Goal: Task Accomplishment & Management: Use online tool/utility

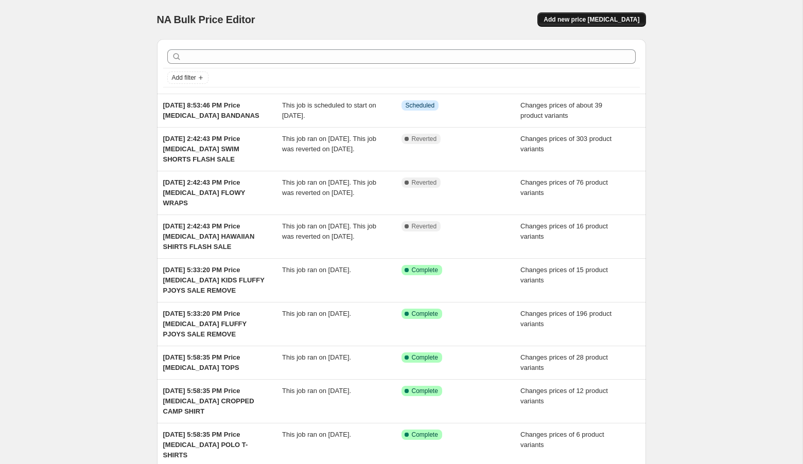
click at [625, 19] on span "Add new price [MEDICAL_DATA]" at bounding box center [591, 19] width 96 height 8
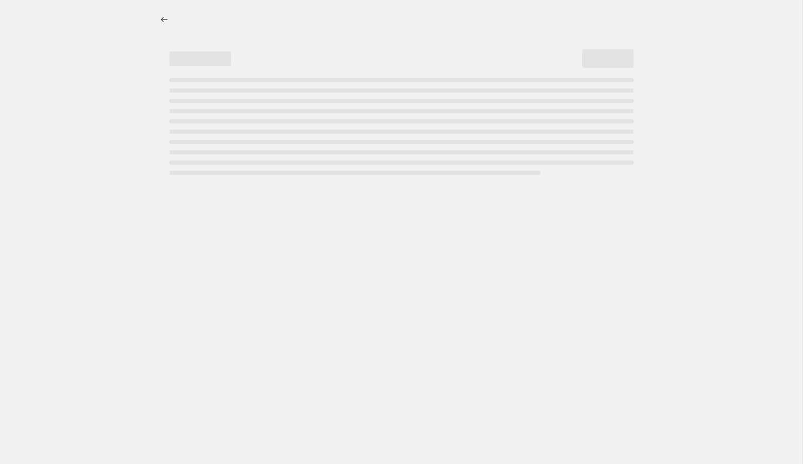
select select "percentage"
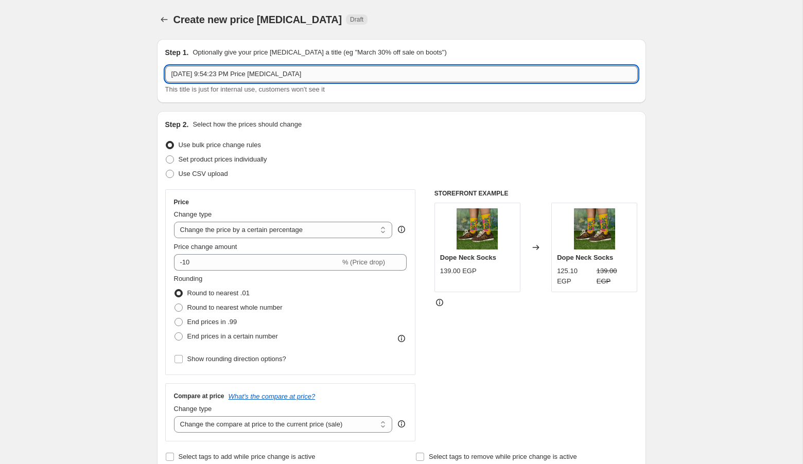
click at [329, 76] on input "[DATE] 9:54:23 PM Price [MEDICAL_DATA]" at bounding box center [401, 74] width 472 height 16
type input "[DATE] 9:54:23 PM Price [MEDICAL_DATA] SLEEVELESS DRESSES"
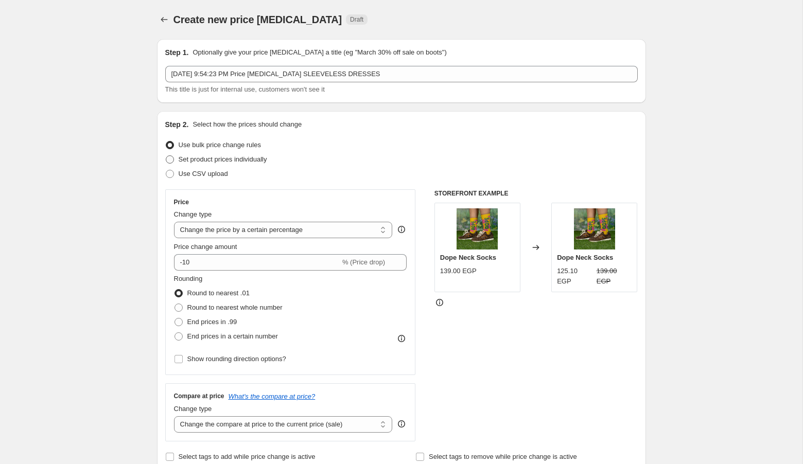
click at [214, 163] on span "Set product prices individually" at bounding box center [223, 159] width 88 height 10
click at [166, 156] on input "Set product prices individually" at bounding box center [166, 155] width 1 height 1
radio input "true"
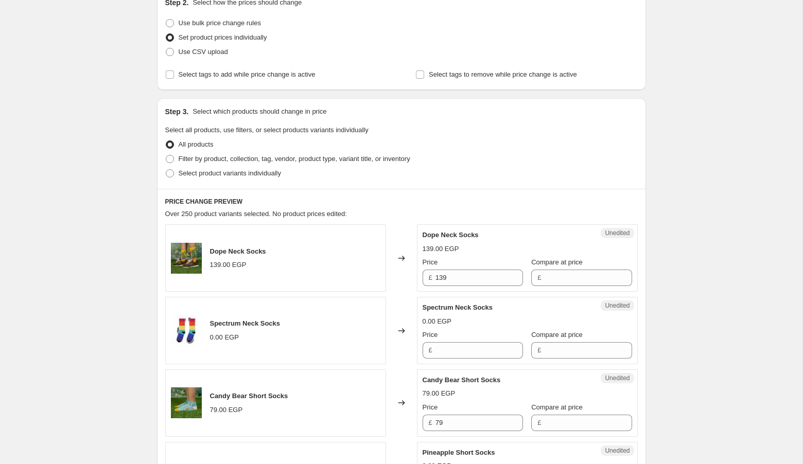
scroll to position [137, 0]
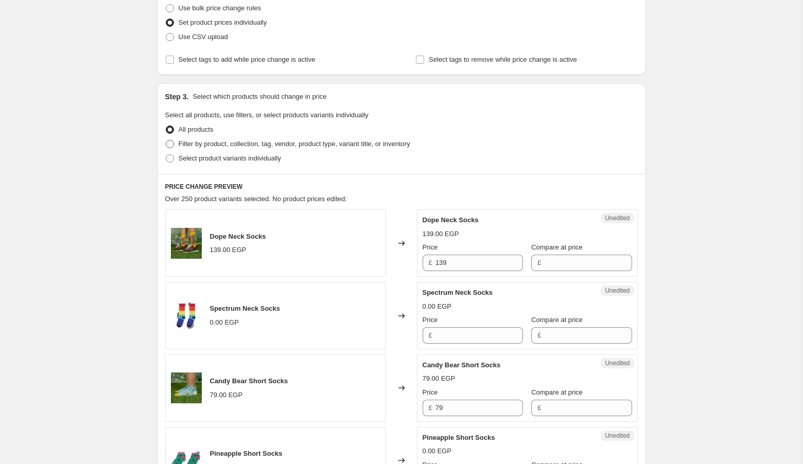
click at [252, 144] on span "Filter by product, collection, tag, vendor, product type, variant title, or inv…" at bounding box center [295, 144] width 232 height 8
click at [166, 140] on input "Filter by product, collection, tag, vendor, product type, variant title, or inv…" at bounding box center [166, 140] width 1 height 1
radio input "true"
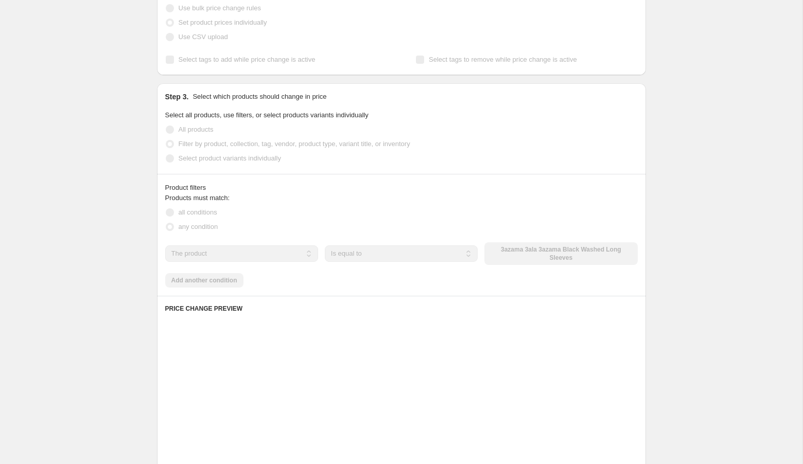
click at [247, 258] on select "The product The product's collection The product's tag The product's vendor The…" at bounding box center [241, 253] width 153 height 16
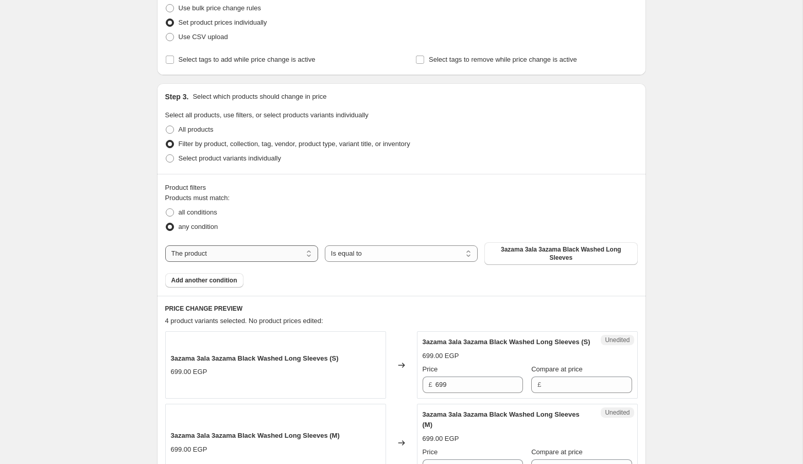
click at [247, 258] on select "The product The product's collection The product's tag The product's vendor The…" at bounding box center [241, 253] width 153 height 16
select select "product_type"
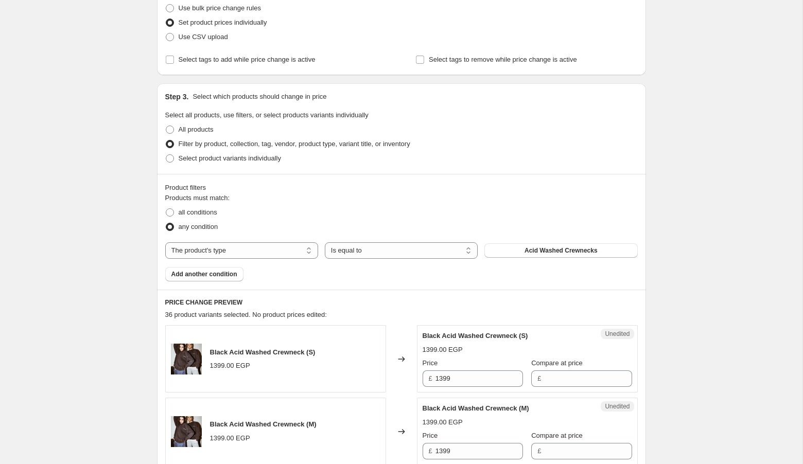
click at [530, 252] on span "Acid Washed Crewnecks" at bounding box center [560, 250] width 73 height 8
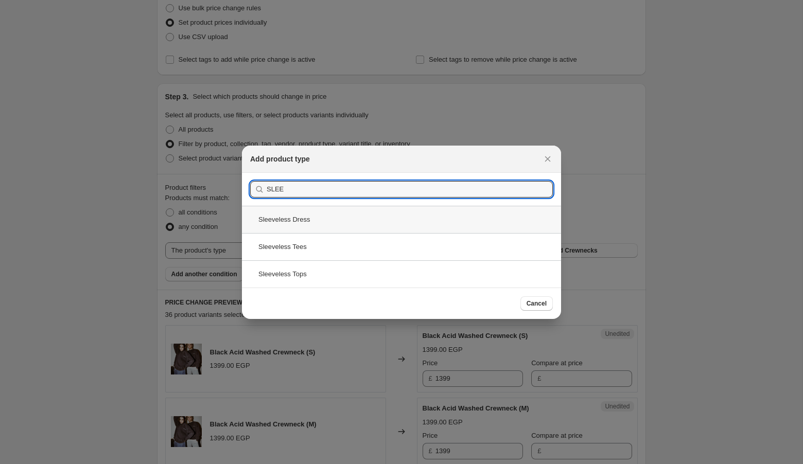
type input "SLEE"
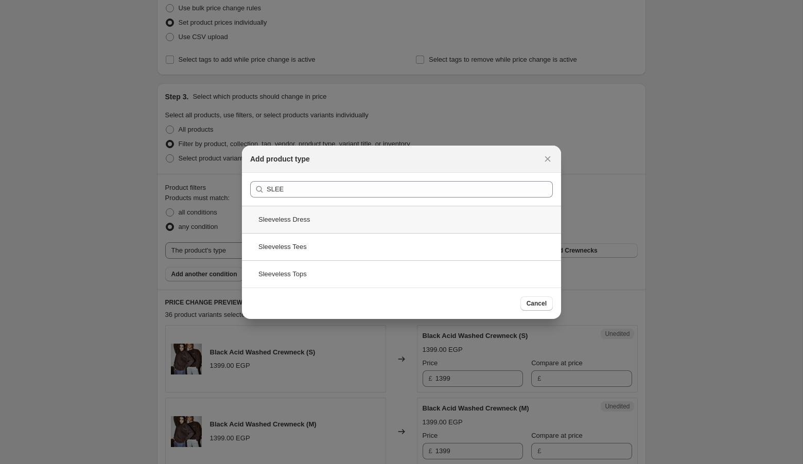
click at [322, 225] on div "Sleeveless Dress" at bounding box center [401, 219] width 319 height 27
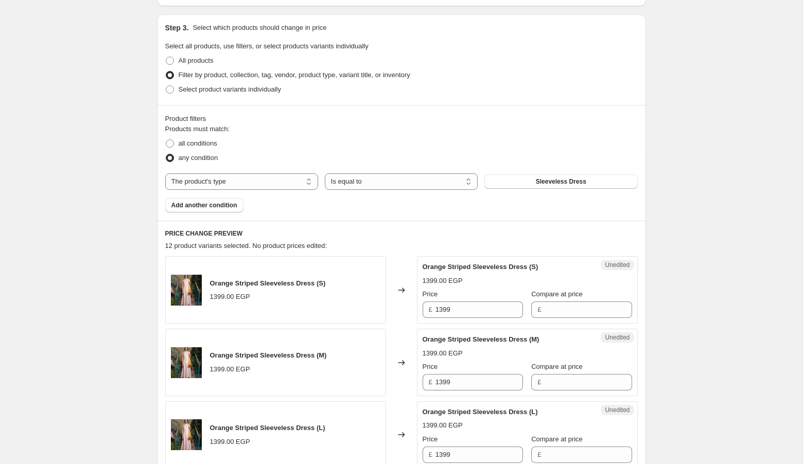
scroll to position [207, 0]
click at [472, 304] on input "1399" at bounding box center [478, 308] width 87 height 16
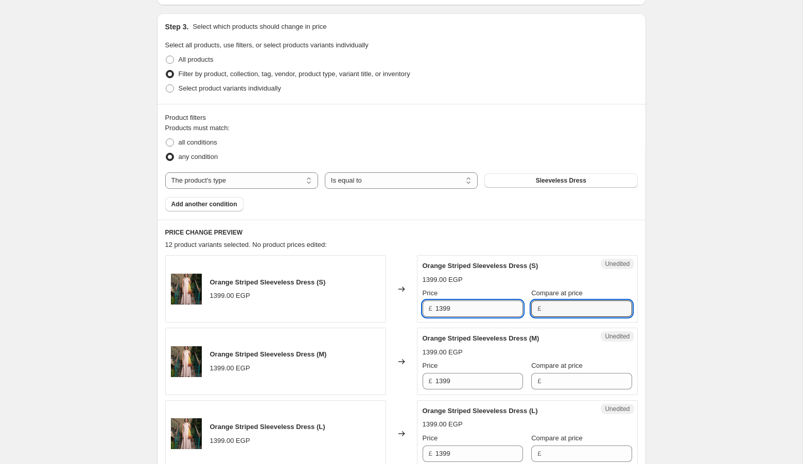
click at [470, 308] on input "1399" at bounding box center [478, 308] width 87 height 16
type input "799"
type input "1399"
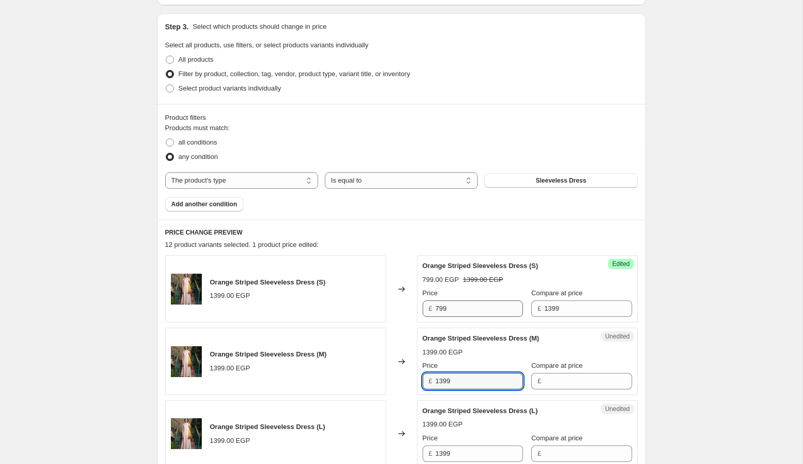
type input "7"
type input "1"
type input "799"
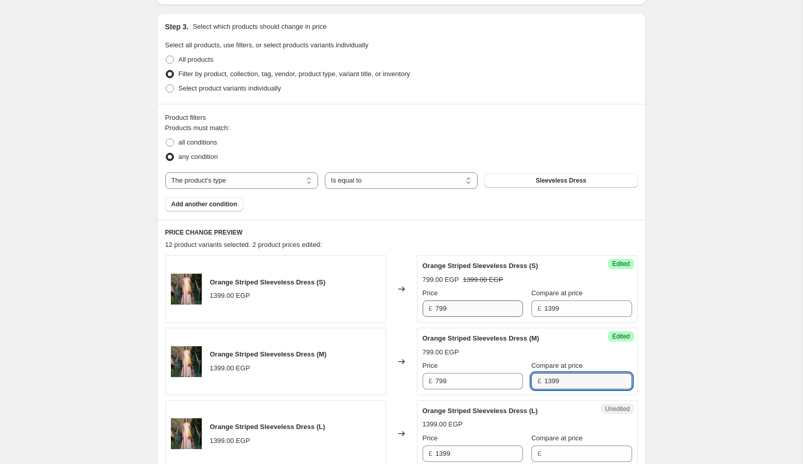
type input "1399"
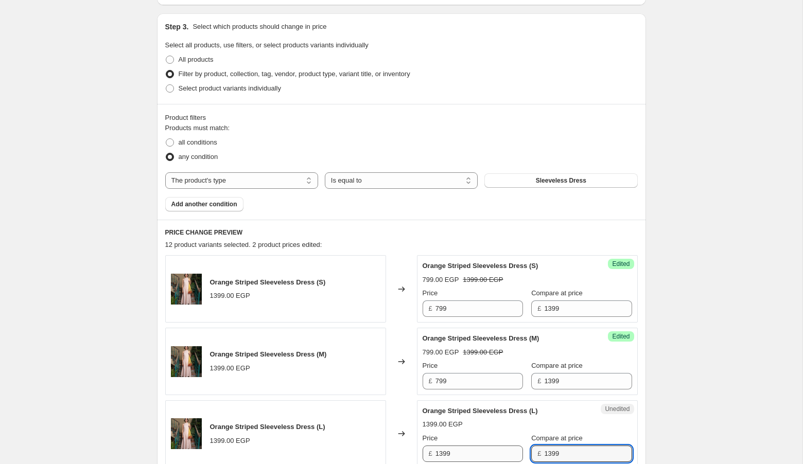
type input "1399"
click at [463, 451] on input "1399" at bounding box center [478, 454] width 87 height 16
type input "799"
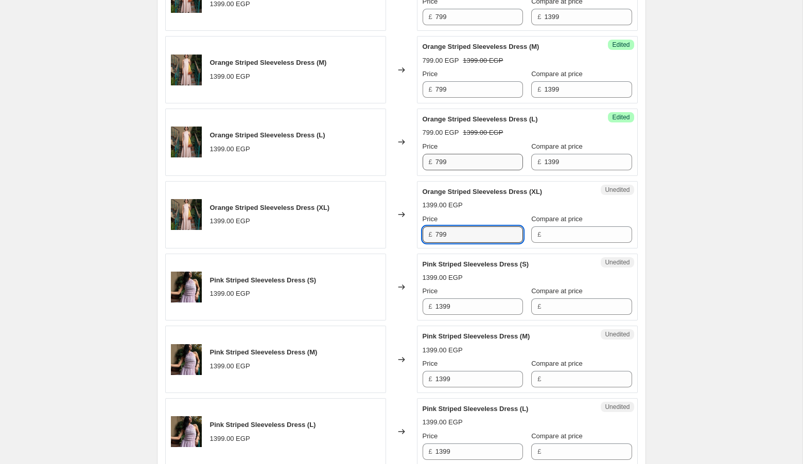
type input "799"
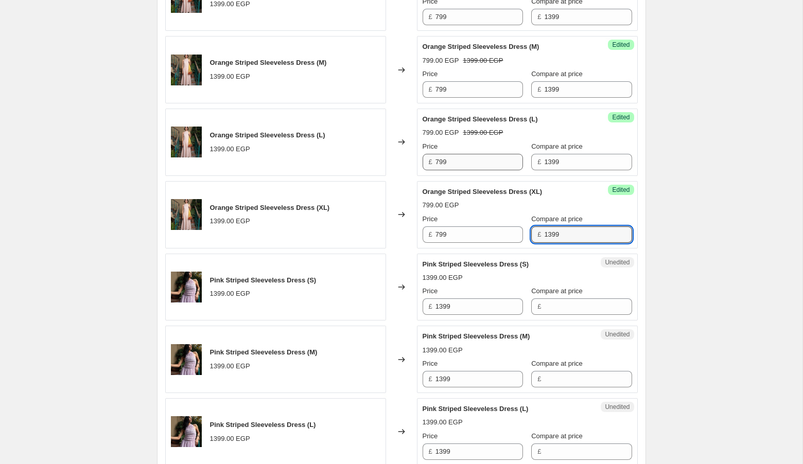
type input "1399"
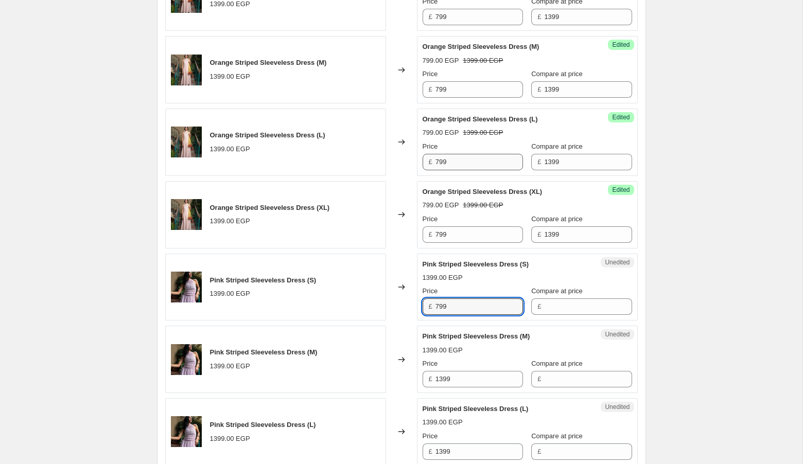
type input "799"
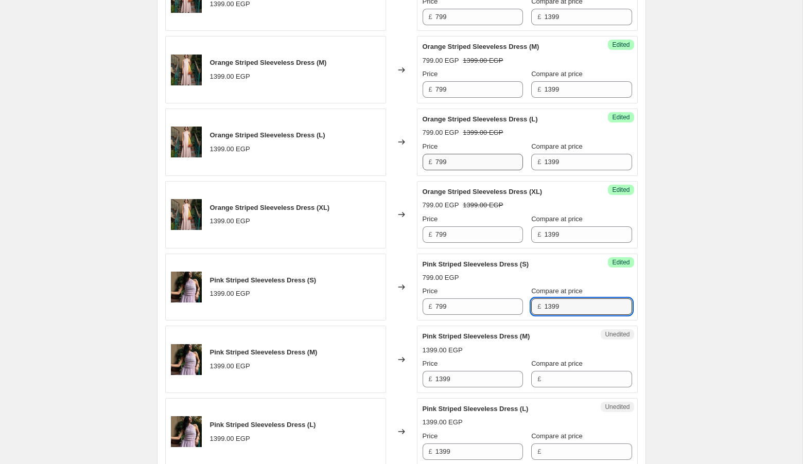
type input "1399"
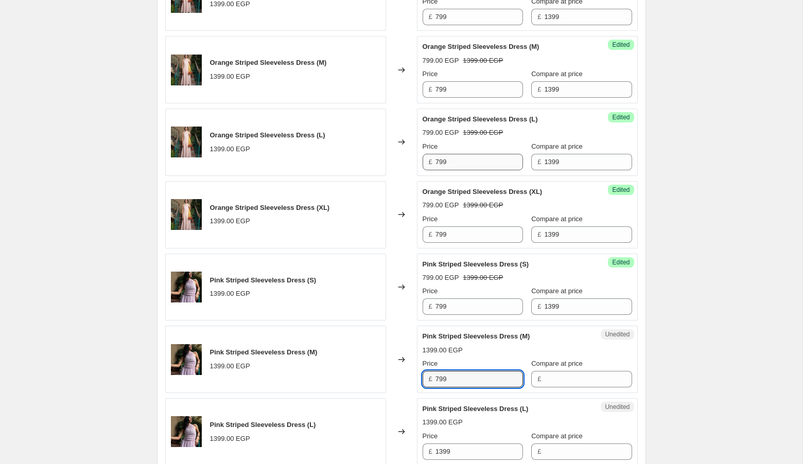
type input "799"
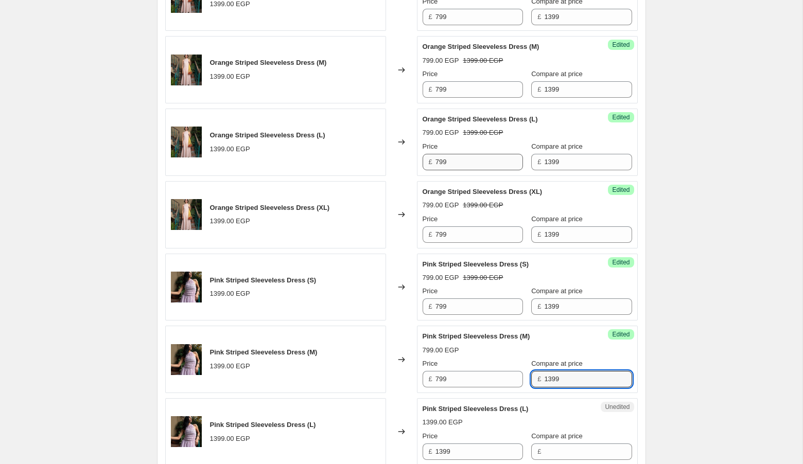
type input "1399"
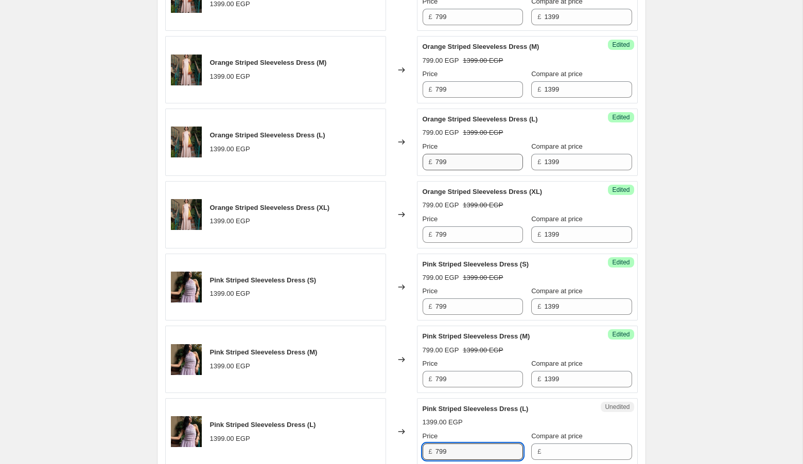
type input "799"
type input "1399"
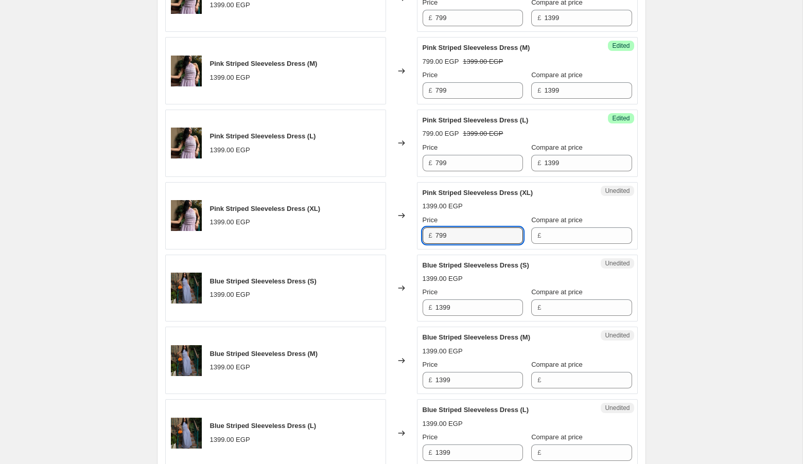
type input "799"
type input "1399"
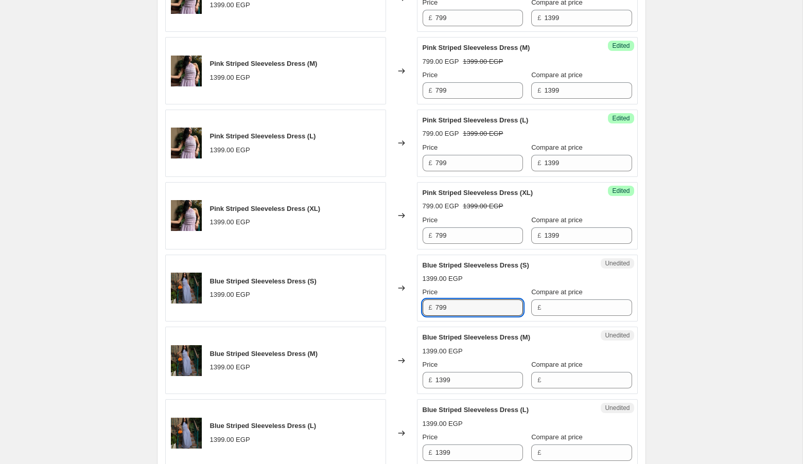
type input "799"
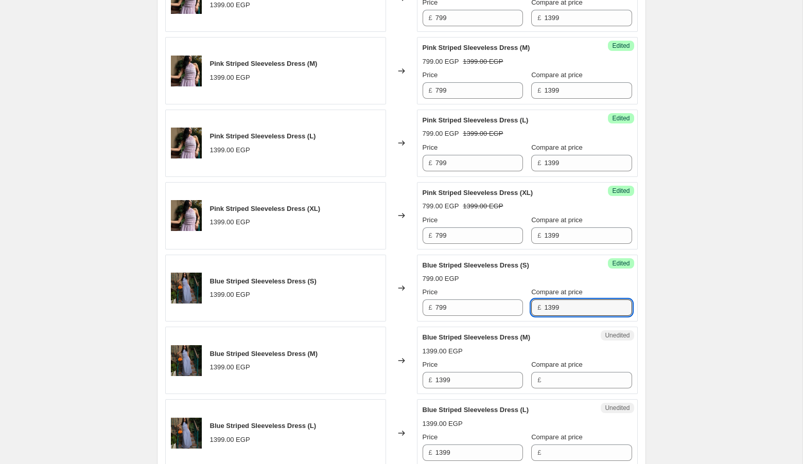
type input "1399"
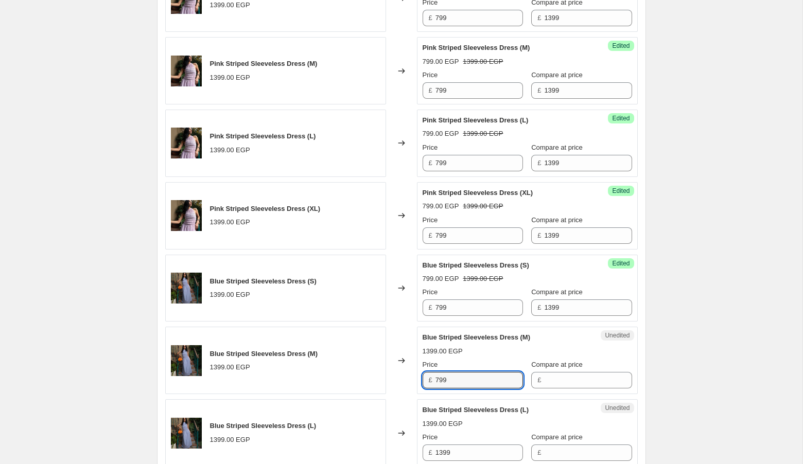
type input "799"
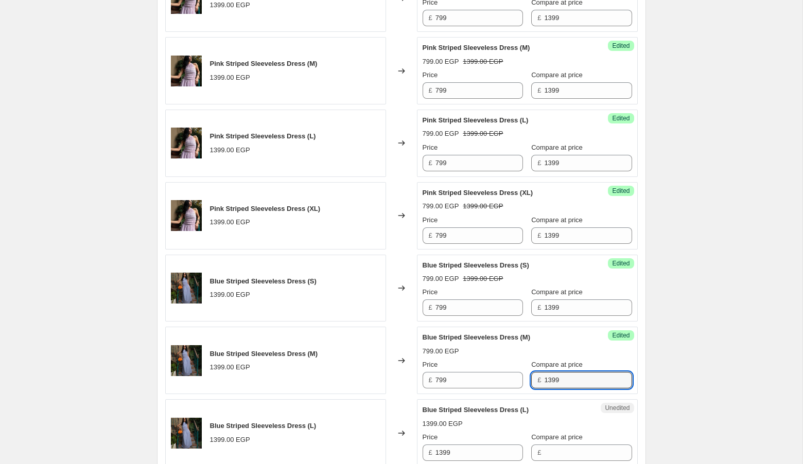
type input "1399"
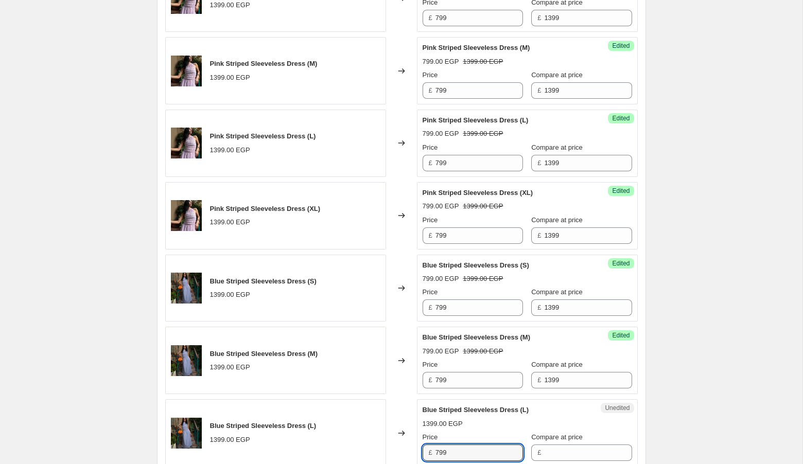
type input "799"
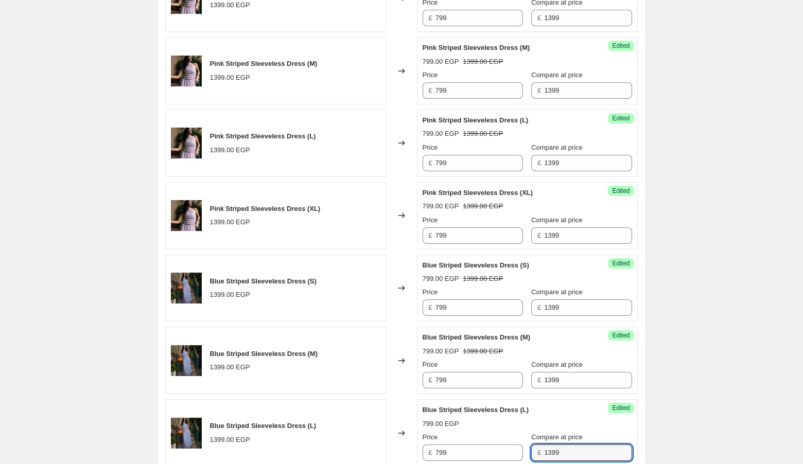
type input "1399"
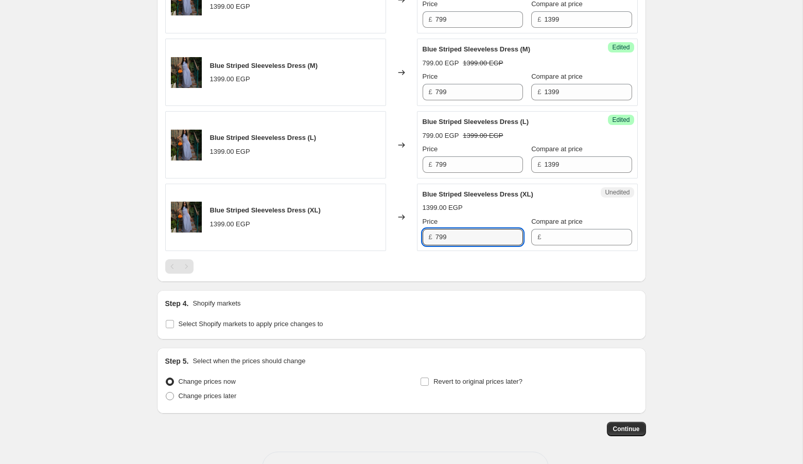
type input "799"
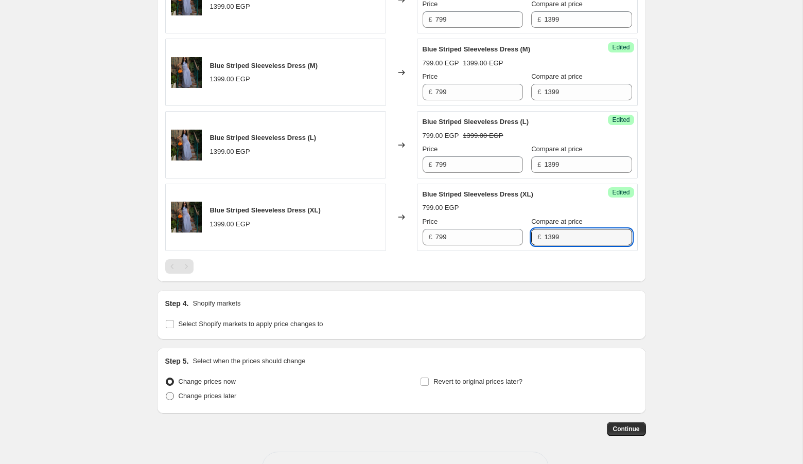
type input "1399"
click at [220, 396] on span "Change prices later" at bounding box center [208, 396] width 58 height 10
click at [166, 393] on input "Change prices later" at bounding box center [166, 392] width 1 height 1
radio input "true"
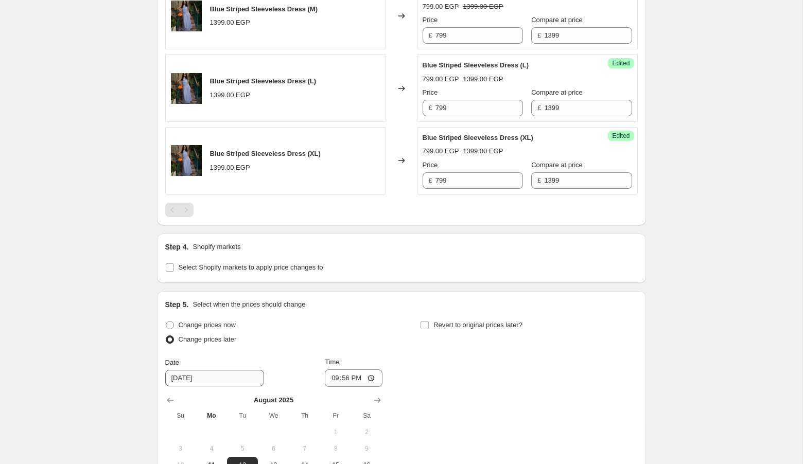
scroll to position [1151, 0]
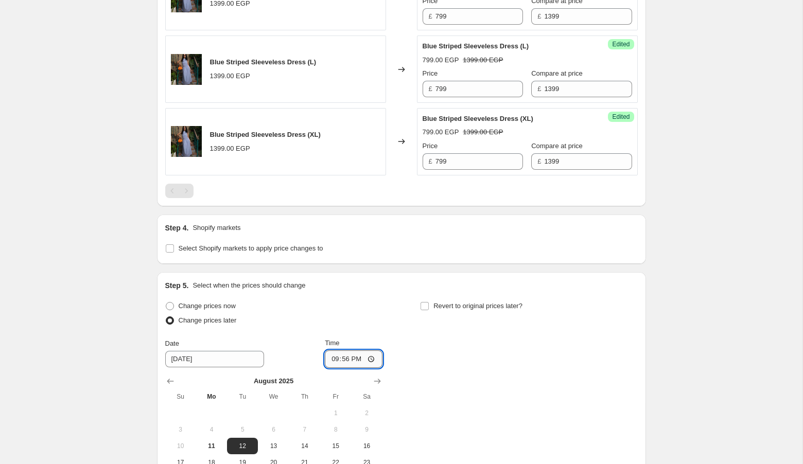
click at [325, 352] on input "21:56" at bounding box center [354, 358] width 58 height 17
type input "00:10"
click at [503, 343] on div "Change prices now Change prices later Date [DATE] Time 00:[DATE] Mo Tu We Th Fr…" at bounding box center [401, 401] width 472 height 205
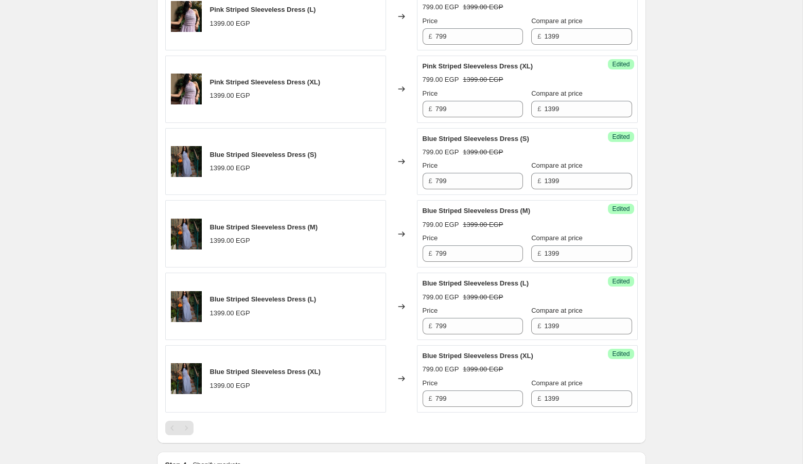
scroll to position [1296, 0]
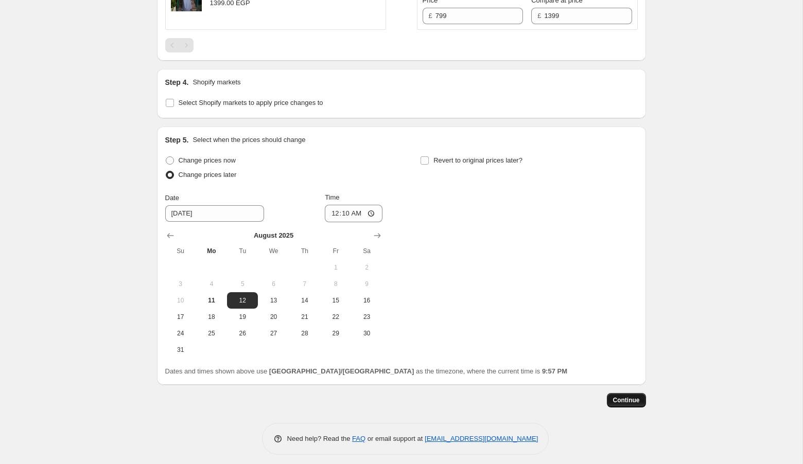
click at [635, 398] on span "Continue" at bounding box center [626, 400] width 27 height 8
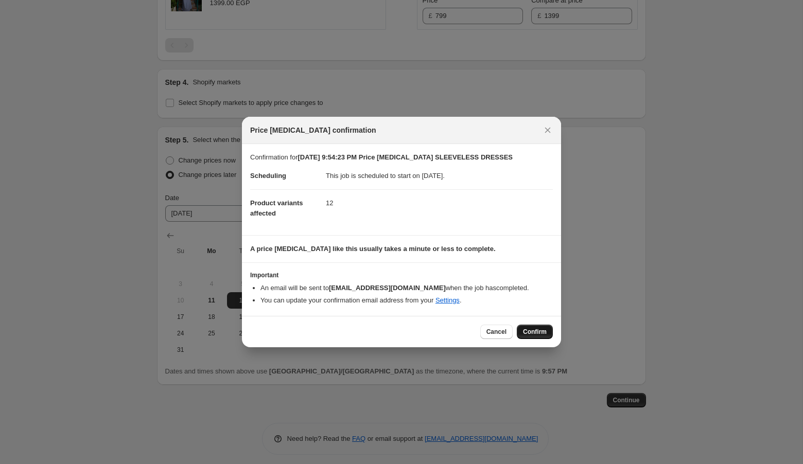
click at [526, 328] on span "Confirm" at bounding box center [535, 332] width 24 height 8
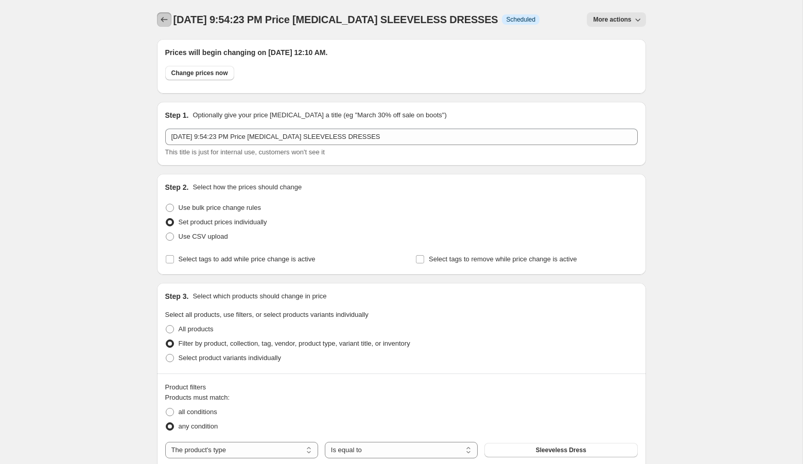
click at [166, 17] on icon "Price change jobs" at bounding box center [164, 19] width 10 height 10
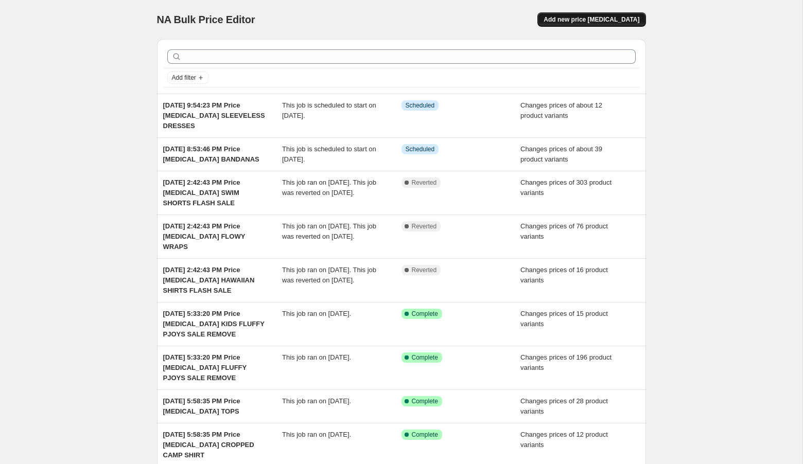
click at [603, 24] on button "Add new price [MEDICAL_DATA]" at bounding box center [591, 19] width 108 height 14
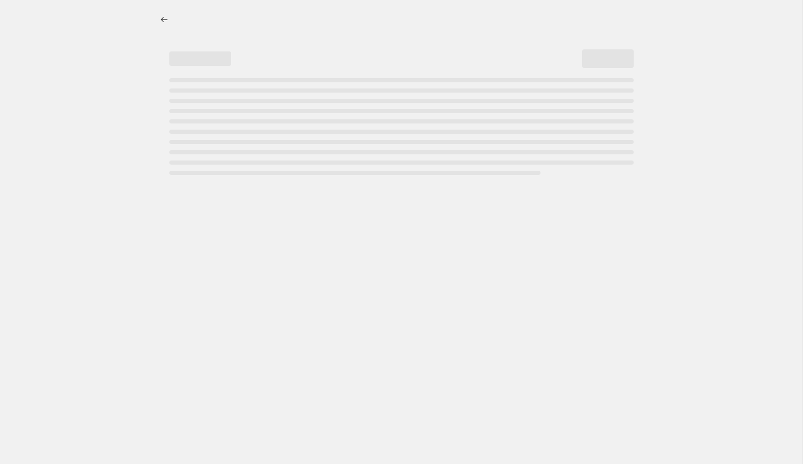
select select "percentage"
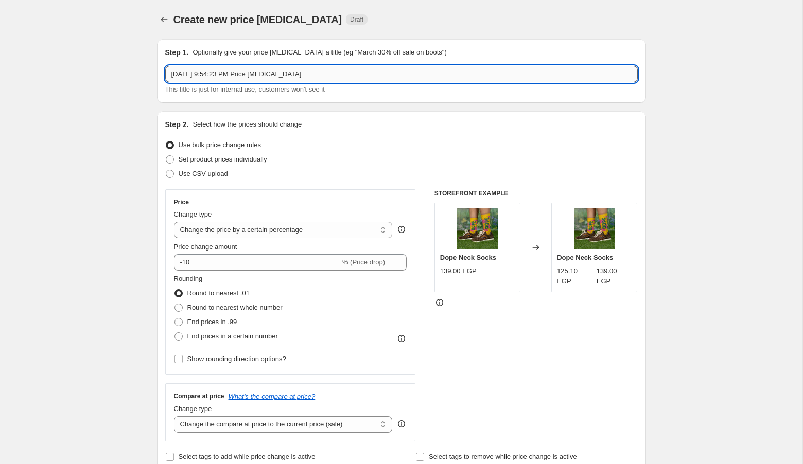
click at [431, 74] on input "[DATE] 9:54:23 PM Price [MEDICAL_DATA]" at bounding box center [401, 74] width 472 height 16
type input "[DATE] 9:54:23 PM Price [MEDICAL_DATA] WASHED CAPS"
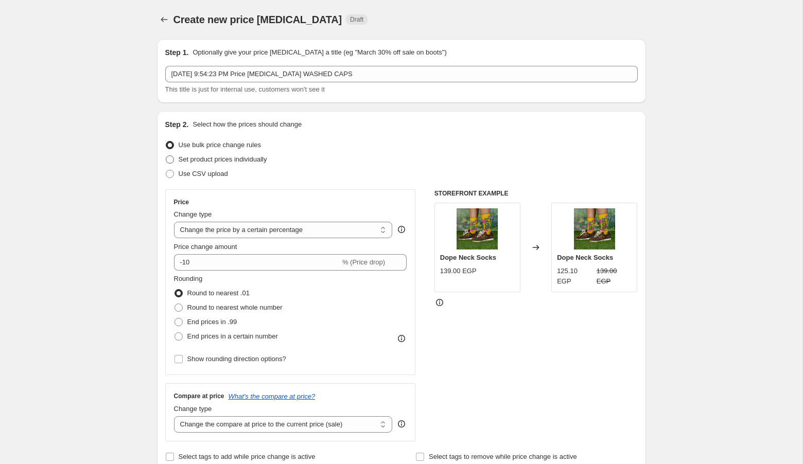
click at [233, 159] on span "Set product prices individually" at bounding box center [223, 159] width 88 height 8
click at [166, 156] on input "Set product prices individually" at bounding box center [166, 155] width 1 height 1
radio input "true"
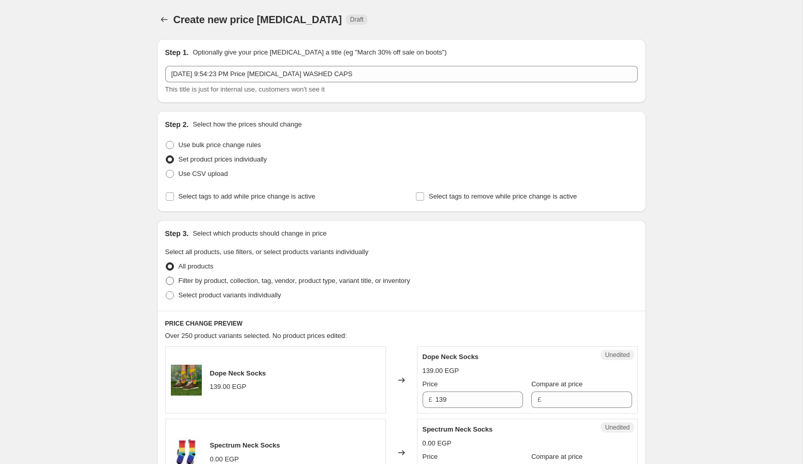
click at [278, 280] on span "Filter by product, collection, tag, vendor, product type, variant title, or inv…" at bounding box center [295, 281] width 232 height 8
click at [166, 277] on input "Filter by product, collection, tag, vendor, product type, variant title, or inv…" at bounding box center [166, 277] width 1 height 1
radio input "true"
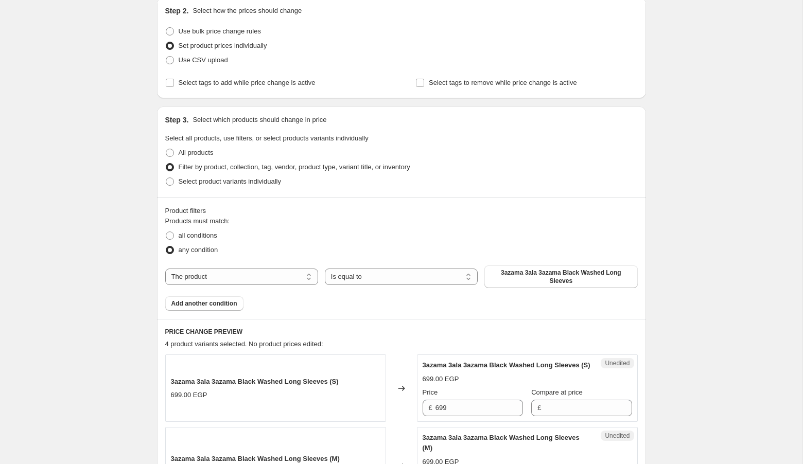
scroll to position [126, 0]
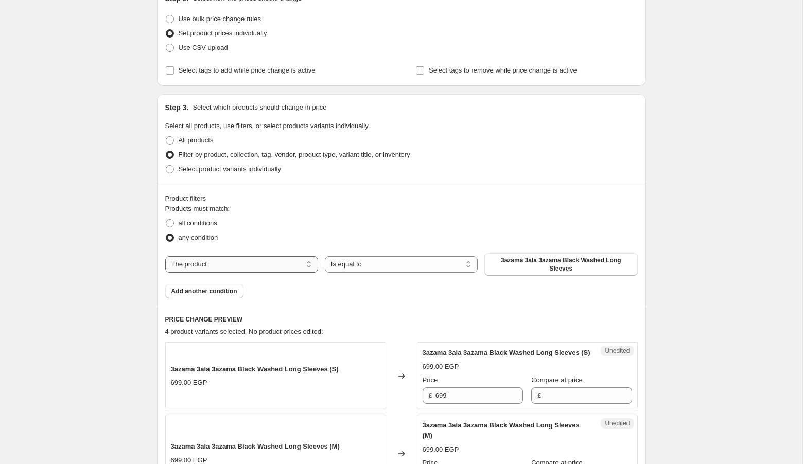
click at [273, 260] on select "The product The product's collection The product's tag The product's vendor The…" at bounding box center [241, 264] width 153 height 16
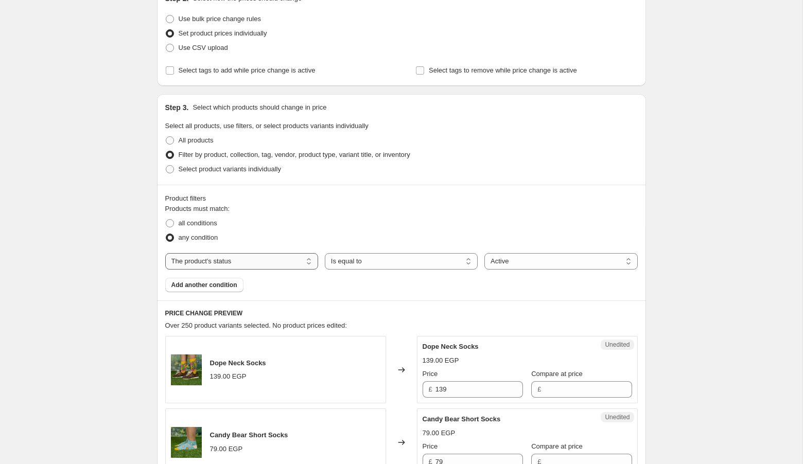
click at [243, 265] on select "The product The product's collection The product's tag The product's vendor The…" at bounding box center [241, 261] width 153 height 16
select select "product_type"
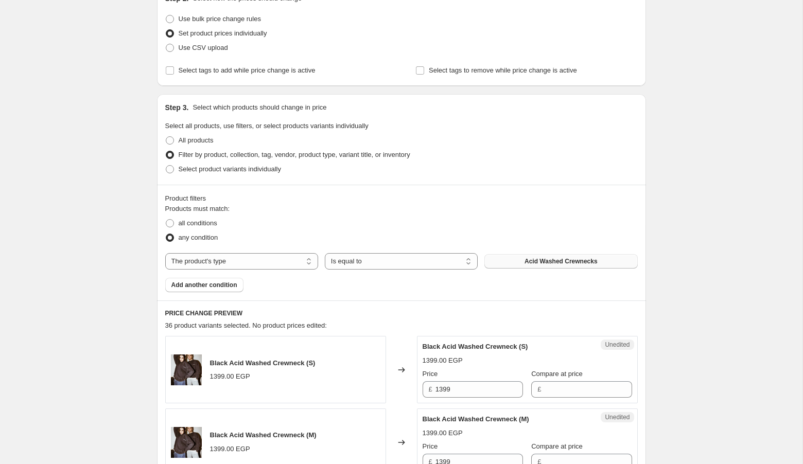
click at [548, 262] on span "Acid Washed Crewnecks" at bounding box center [560, 261] width 73 height 8
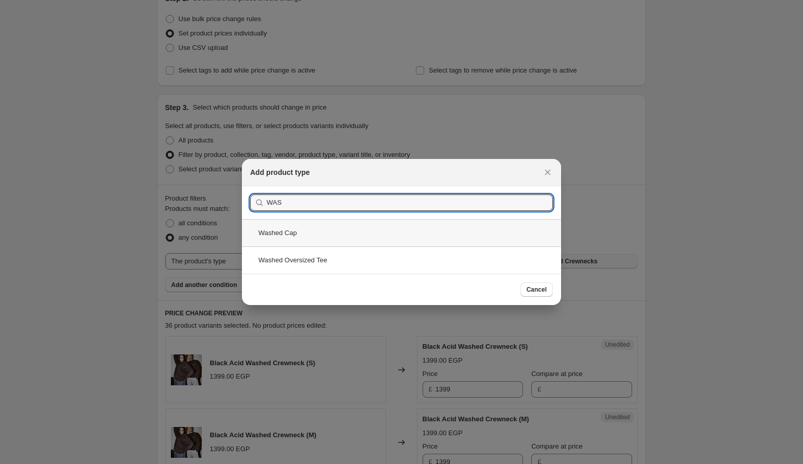
type input "WAS"
click at [398, 239] on div "Washed Cap" at bounding box center [401, 232] width 319 height 27
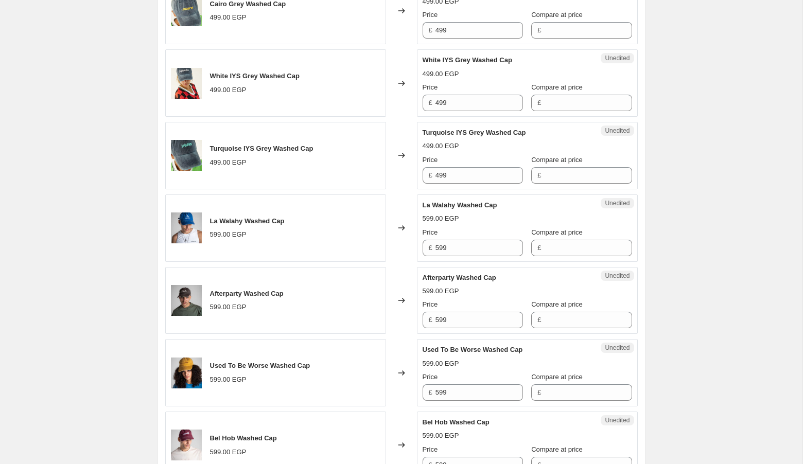
scroll to position [487, 0]
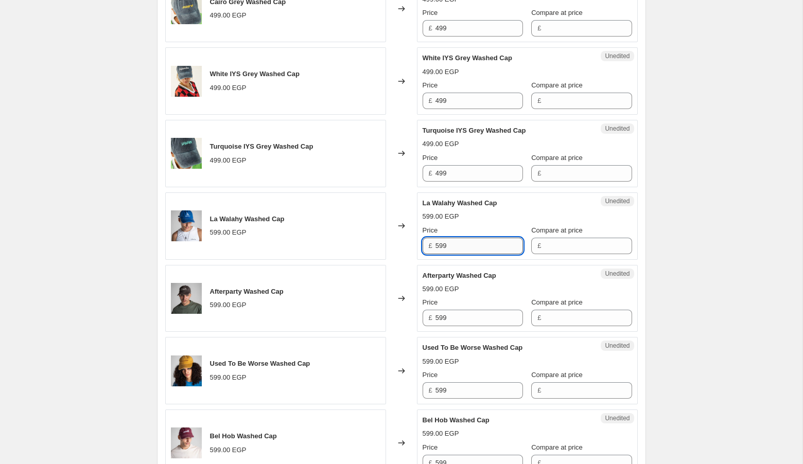
click at [468, 241] on input "599" at bounding box center [478, 246] width 87 height 16
type input "699"
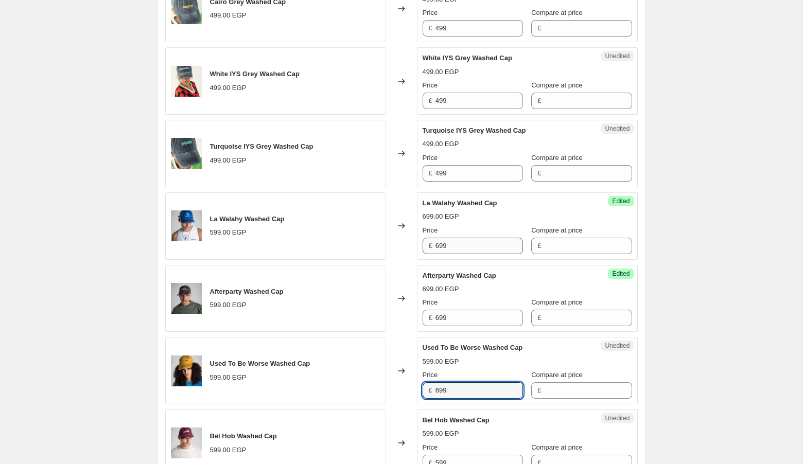
type input "699"
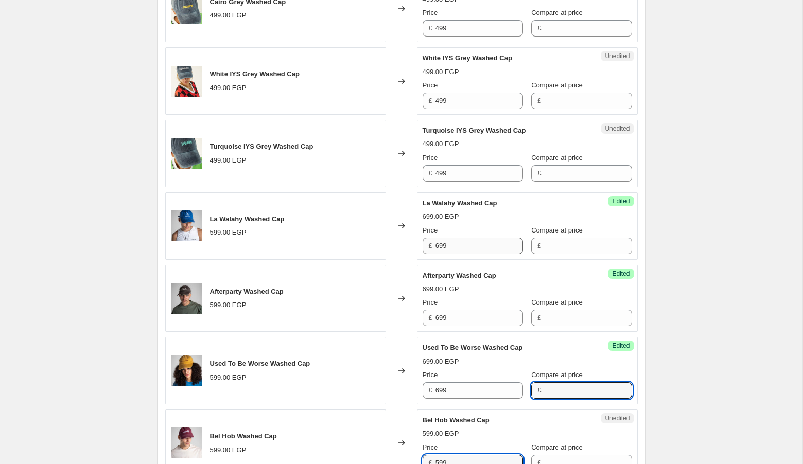
scroll to position [491, 0]
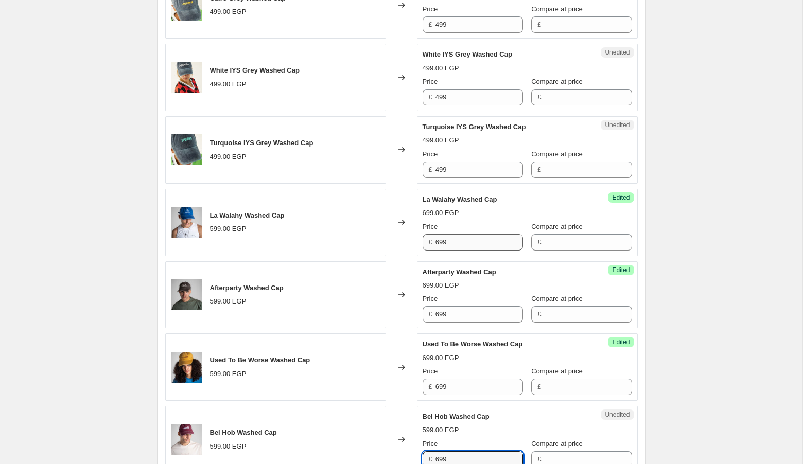
type input "699"
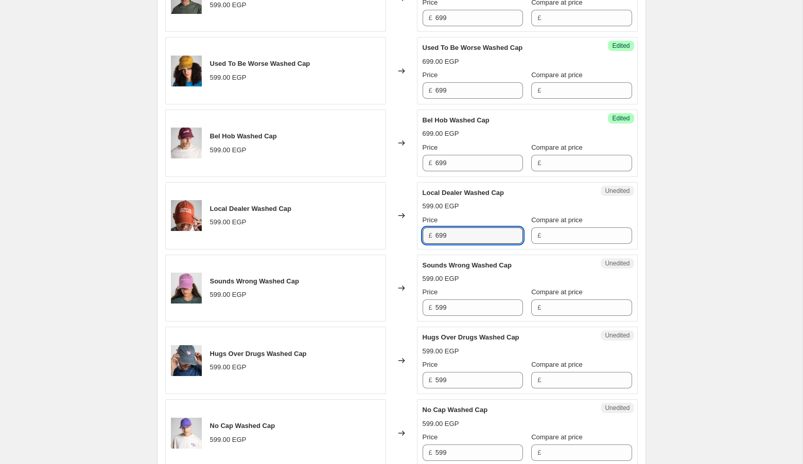
type input "699"
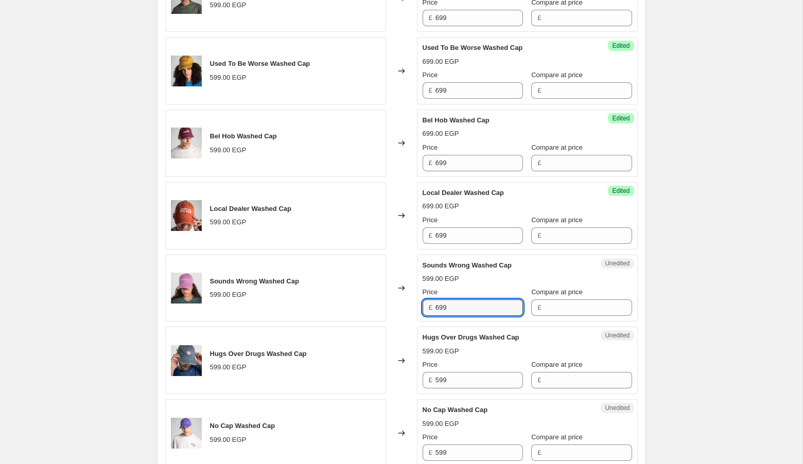
type input "699"
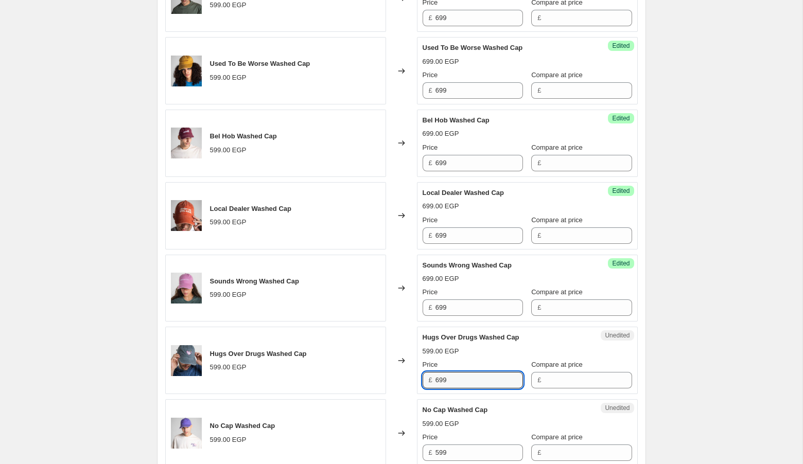
type input "699"
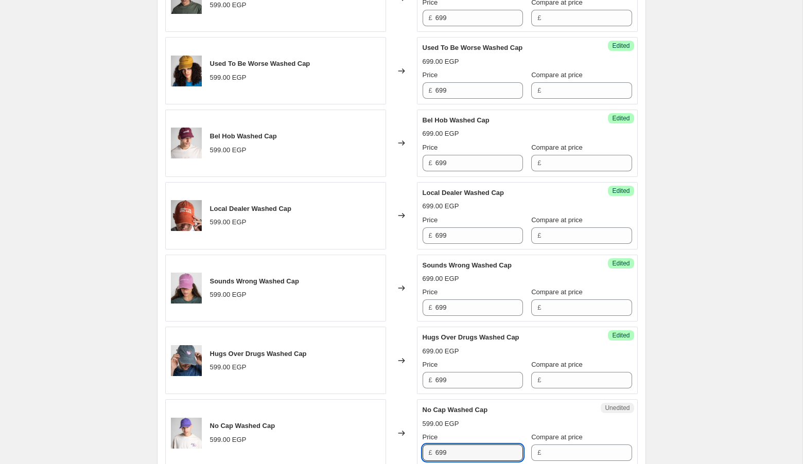
type input "699"
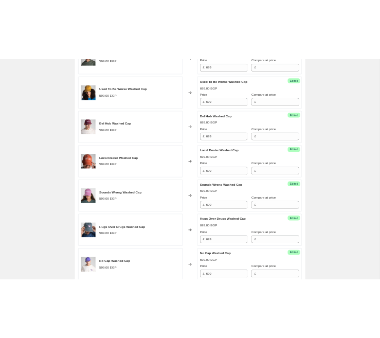
scroll to position [1075, 0]
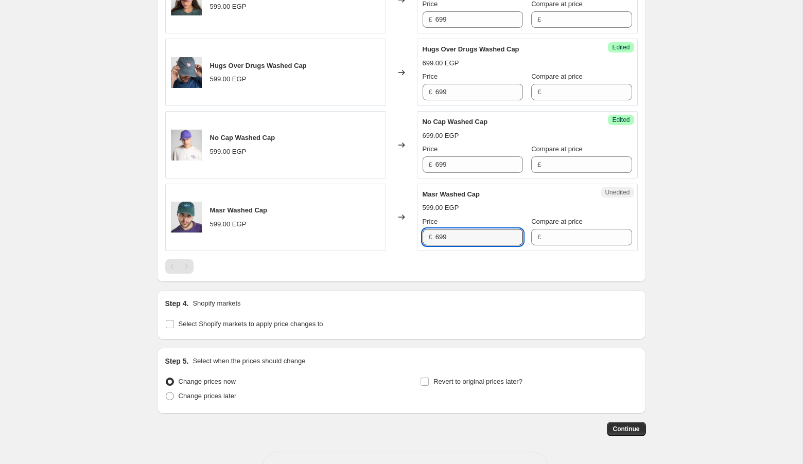
type input "699"
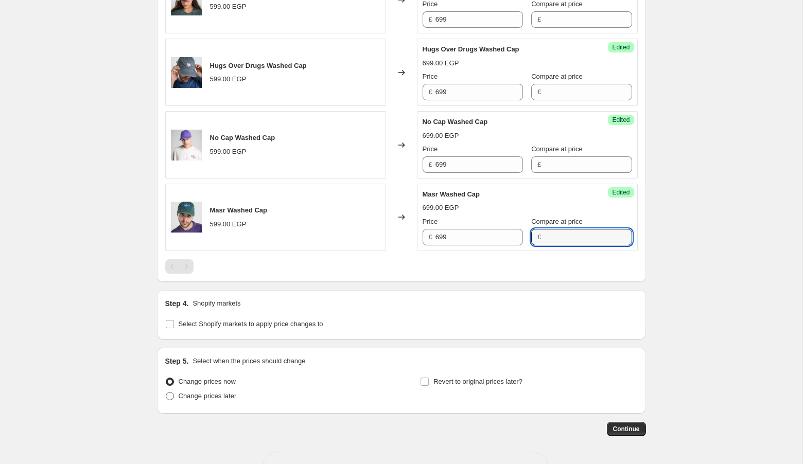
click at [225, 392] on span "Change prices later" at bounding box center [208, 396] width 58 height 8
click at [166, 392] on input "Change prices later" at bounding box center [166, 392] width 1 height 1
radio input "true"
